Goal: Information Seeking & Learning: Learn about a topic

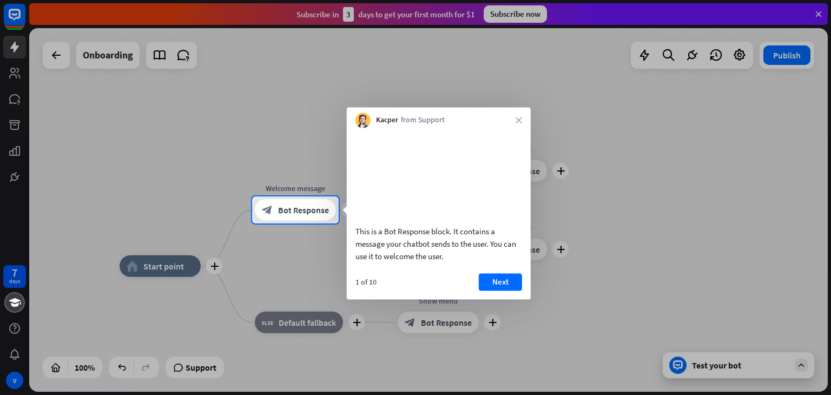
click at [524, 126] on div "Kacper from Support close" at bounding box center [439, 117] width 184 height 21
click at [502, 291] on button "Next" at bounding box center [500, 281] width 43 height 17
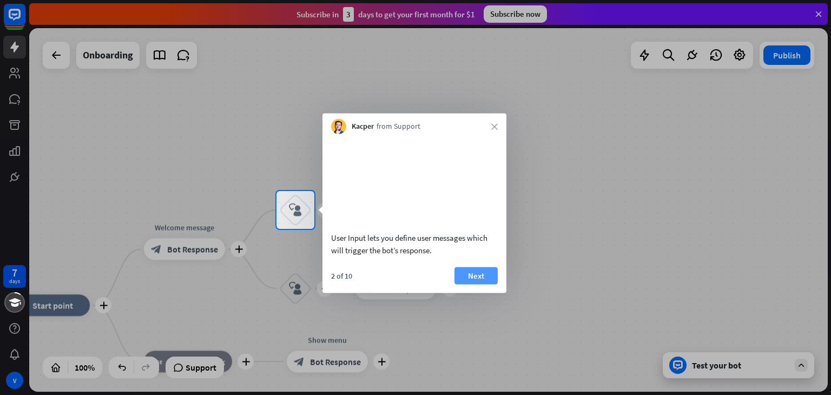
click at [494, 284] on button "Next" at bounding box center [476, 275] width 43 height 17
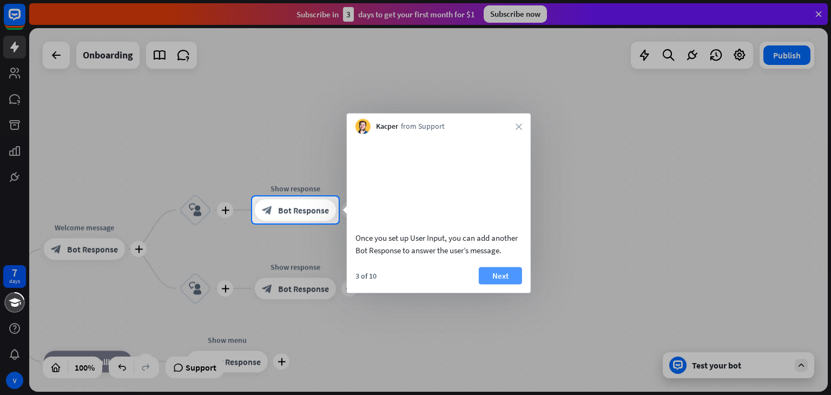
click at [496, 284] on button "Next" at bounding box center [500, 275] width 43 height 17
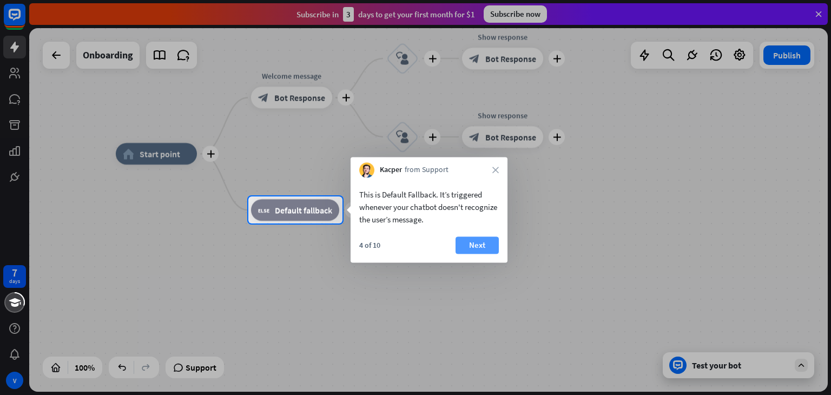
click at [487, 250] on button "Next" at bounding box center [477, 244] width 43 height 17
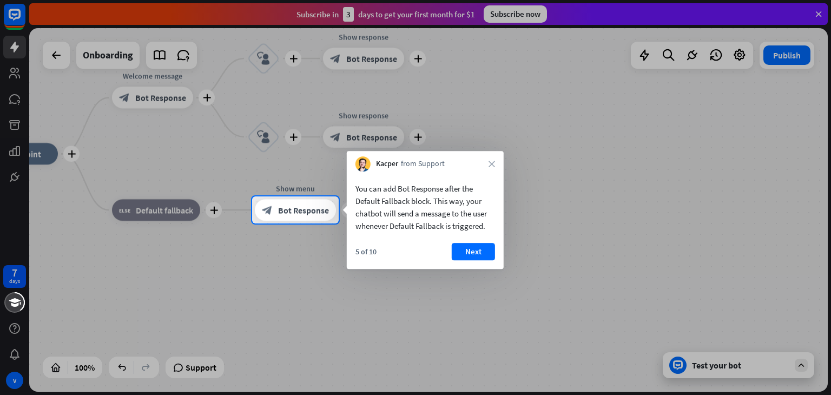
click at [487, 250] on button "Next" at bounding box center [473, 251] width 43 height 17
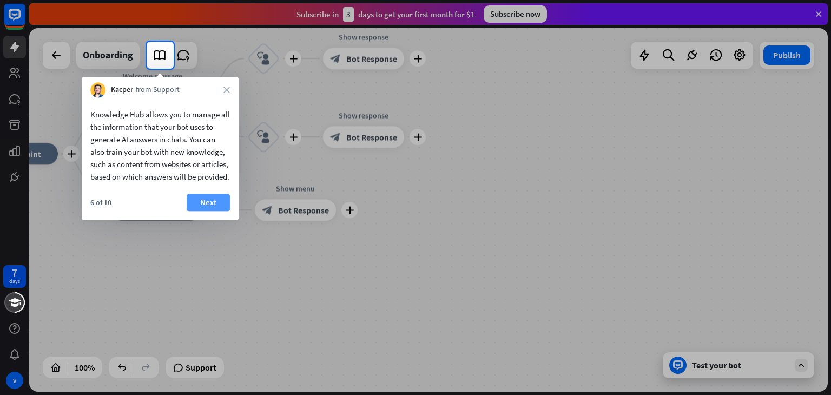
click at [220, 211] on button "Next" at bounding box center [208, 202] width 43 height 17
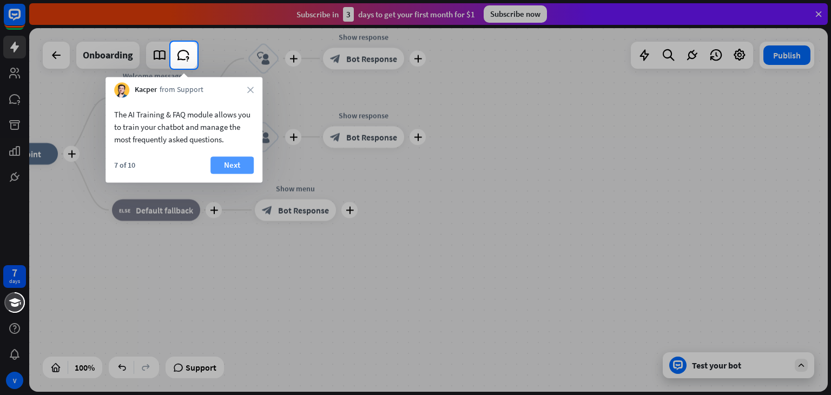
click at [242, 164] on button "Next" at bounding box center [231, 164] width 43 height 17
